Goal: Information Seeking & Learning: Learn about a topic

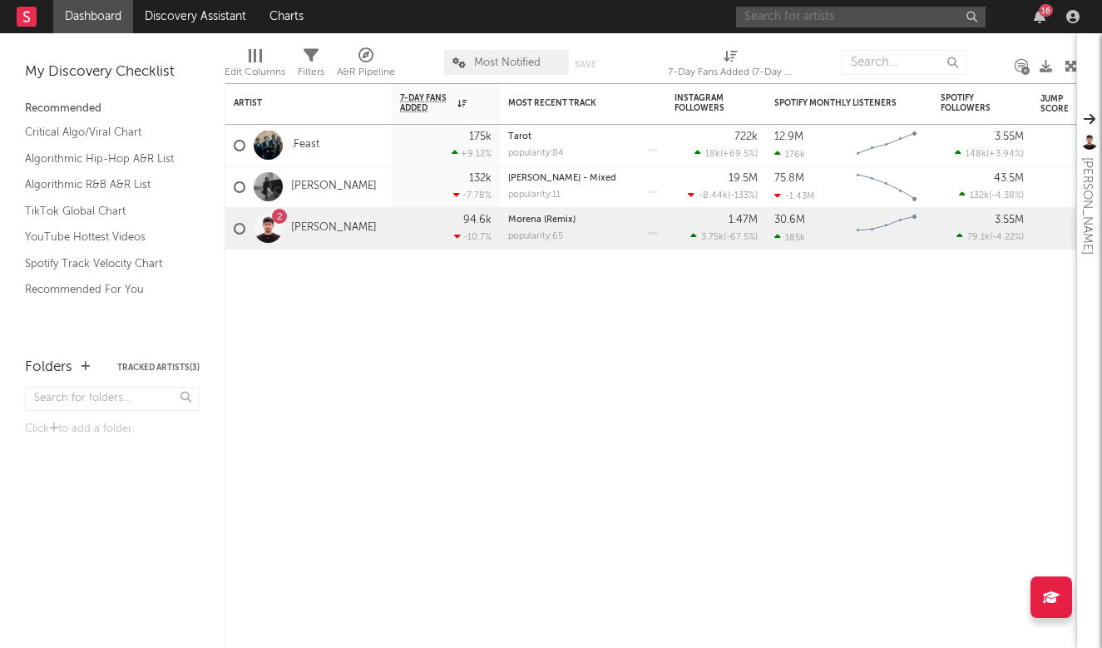
click at [861, 20] on input "text" at bounding box center [860, 17] width 249 height 21
click at [836, 21] on input "finesse2" at bounding box center [860, 17] width 249 height 21
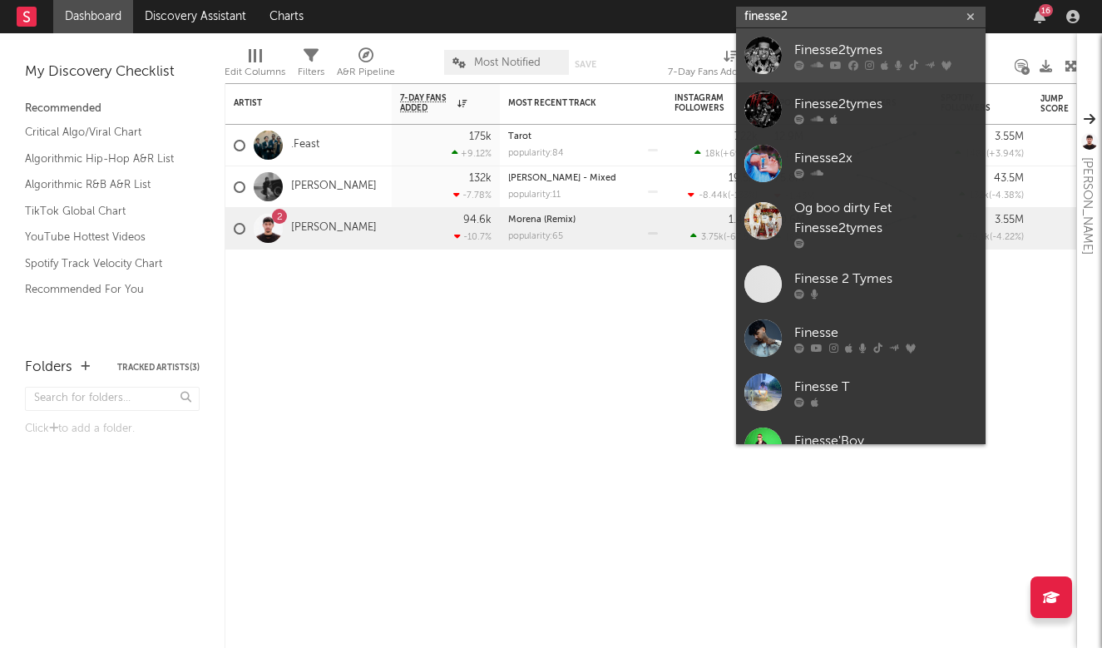
type input "finesse2"
click at [837, 46] on div "Finesse2tymes" at bounding box center [885, 50] width 183 height 20
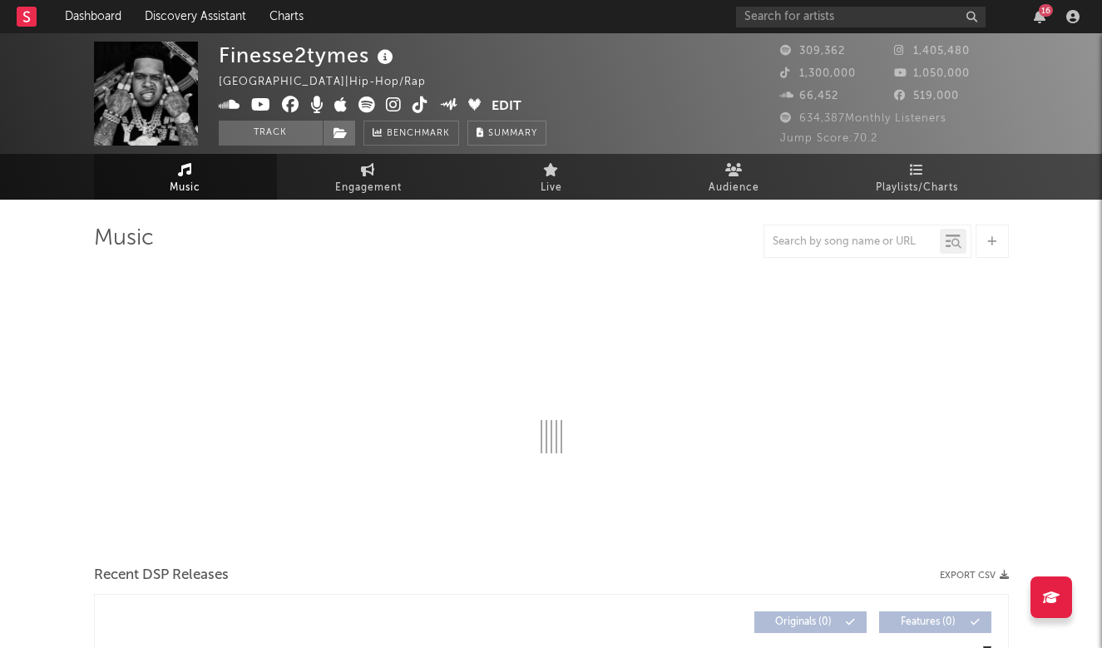
select select "6m"
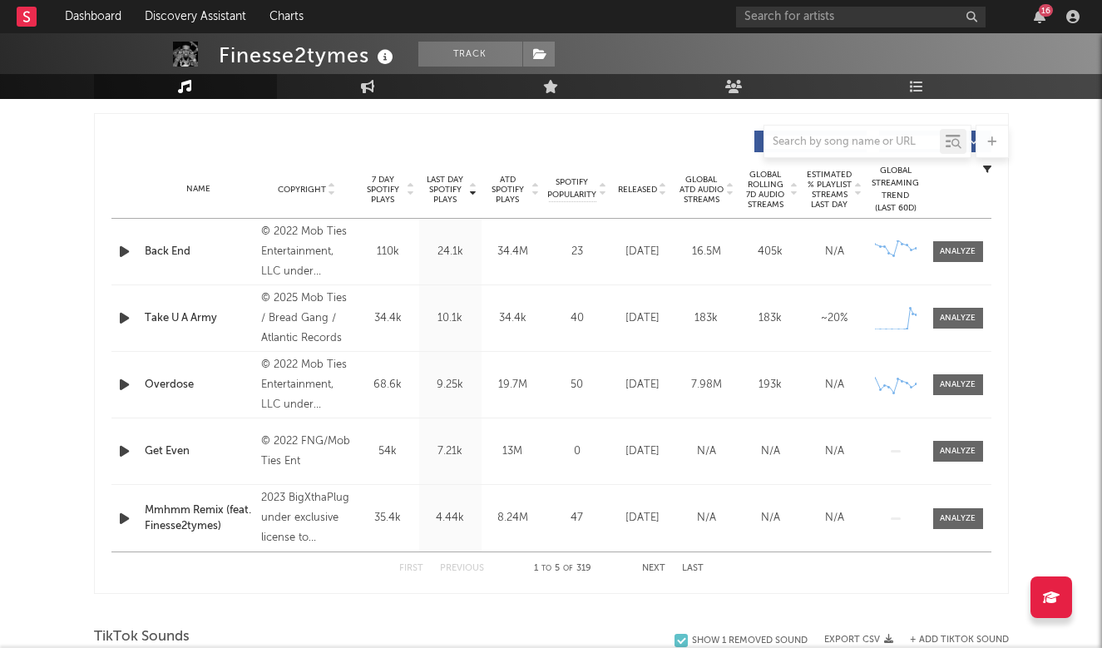
scroll to position [613, 0]
click at [961, 312] on div at bounding box center [958, 317] width 36 height 12
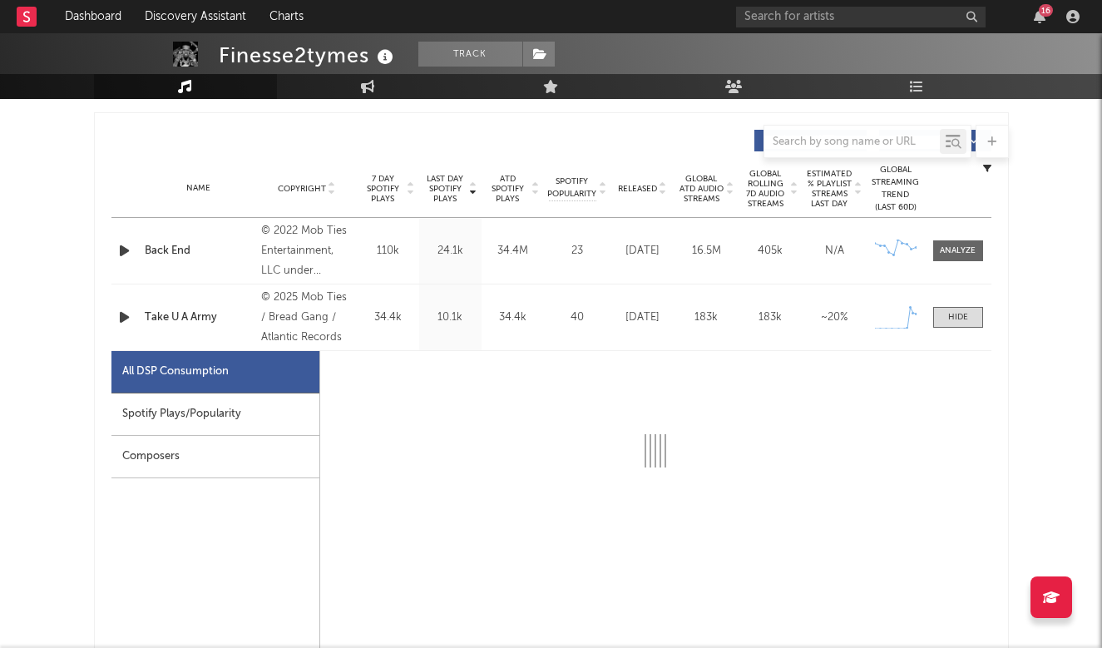
select select "1w"
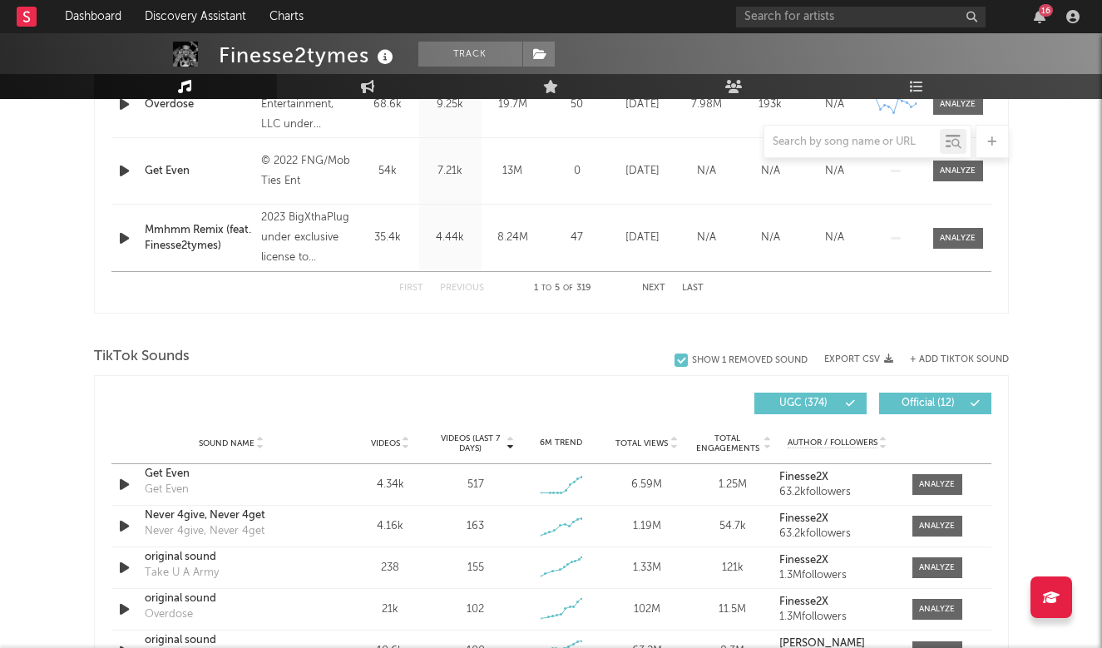
scroll to position [1691, 0]
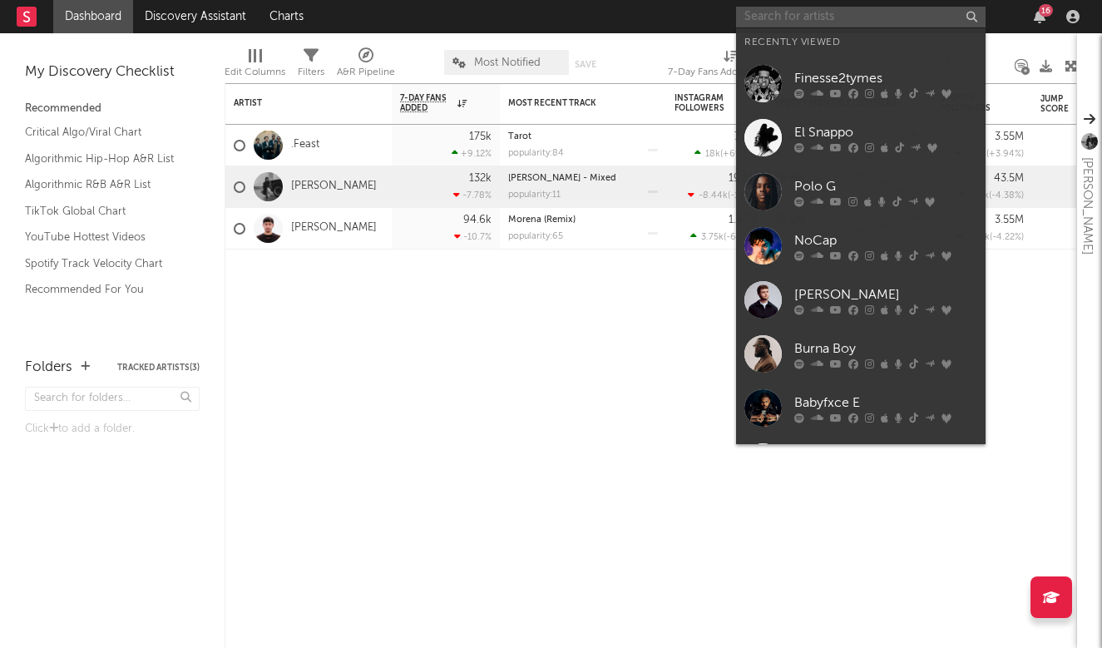
click at [942, 18] on input "text" at bounding box center [860, 17] width 249 height 21
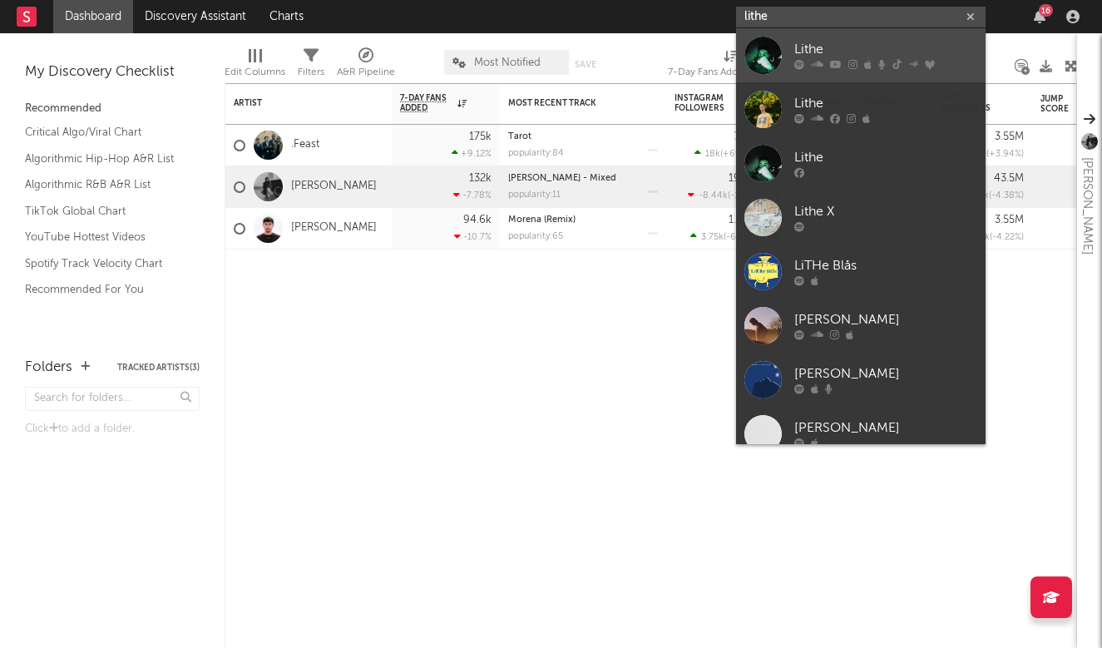
type input "lithe"
click at [941, 42] on div "Lithe" at bounding box center [885, 50] width 183 height 20
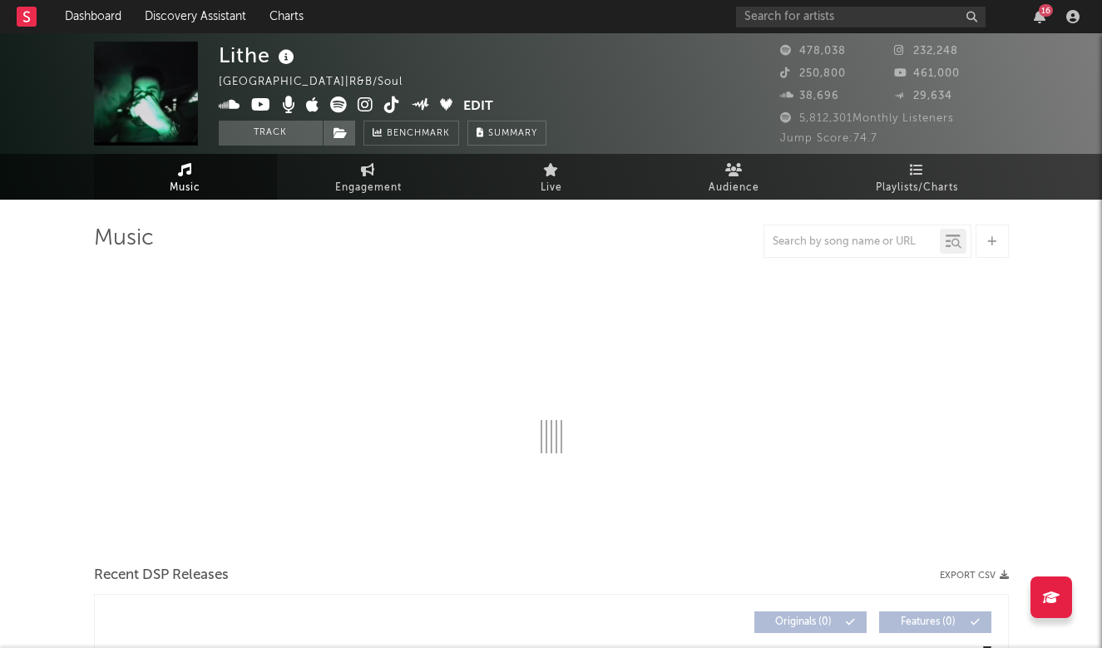
select select "6m"
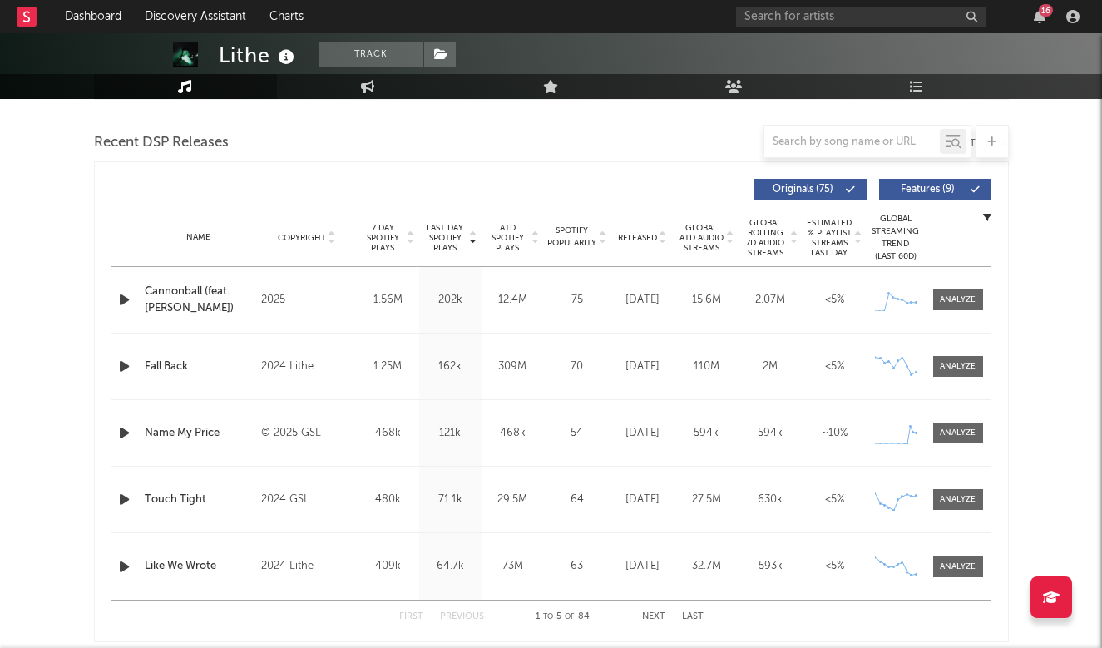
scroll to position [571, 0]
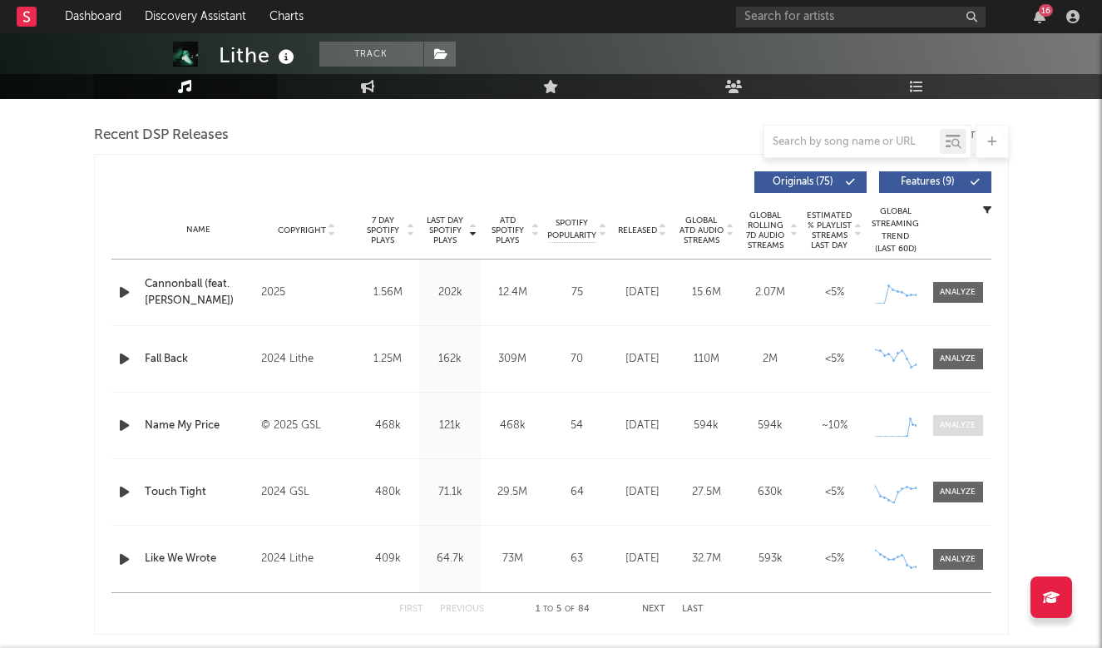
click at [956, 428] on div at bounding box center [958, 425] width 36 height 12
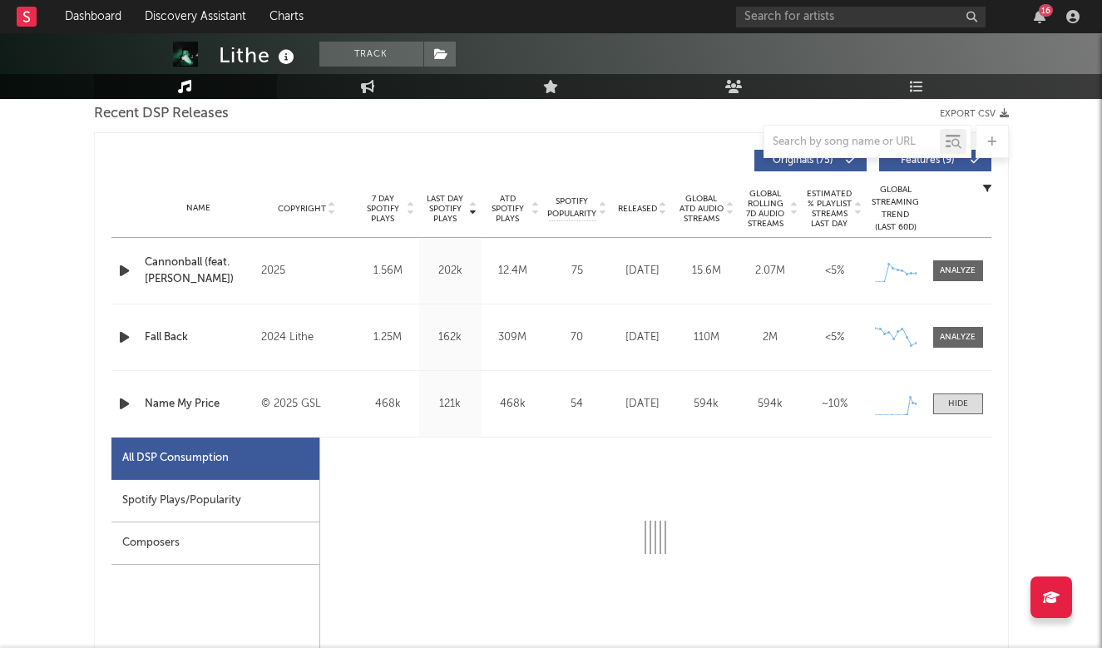
select select "1w"
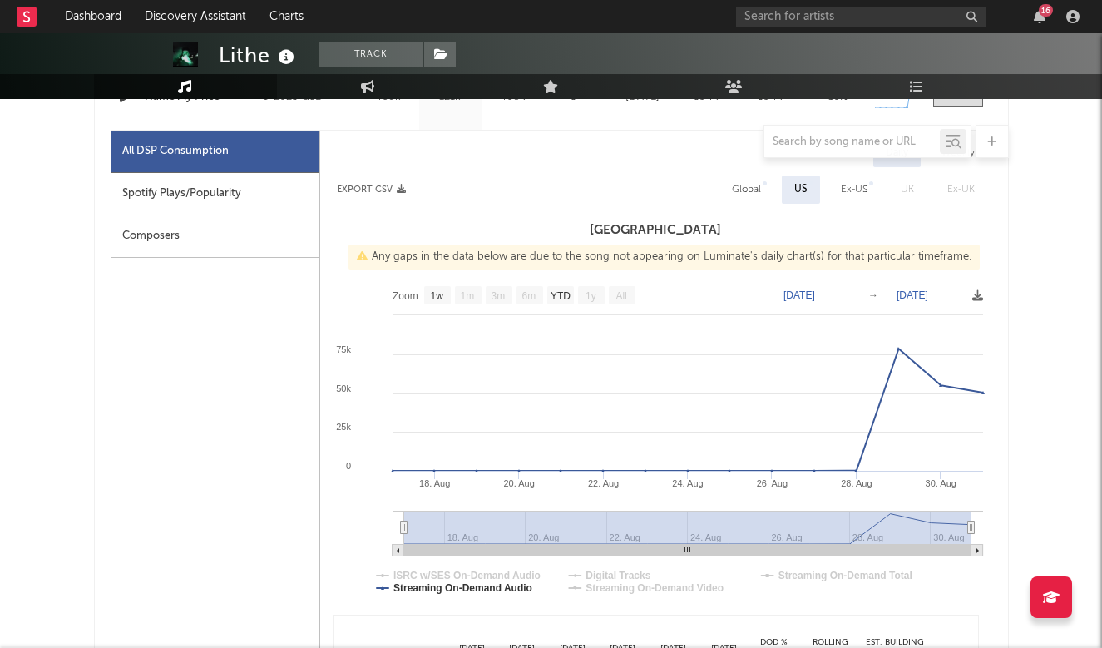
scroll to position [902, 0]
